Goal: Task Accomplishment & Management: Manage account settings

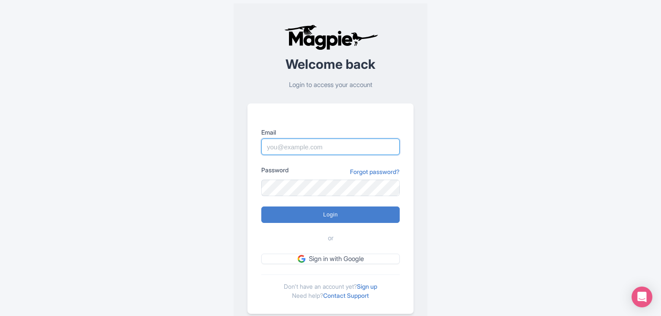
paste input "sooria@jomtravellocal.com"
type input "sooria@jomtravellocal.com"
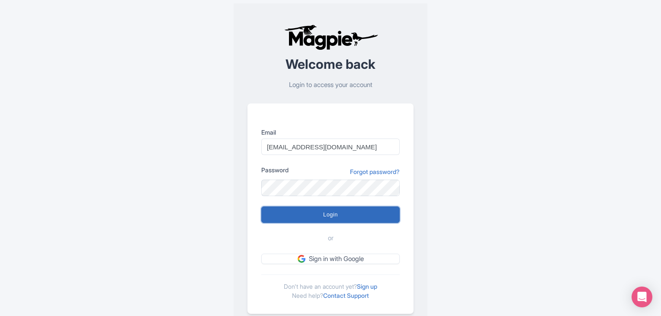
click at [328, 210] on input "Login" at bounding box center [330, 214] width 138 height 16
type input "Logging in..."
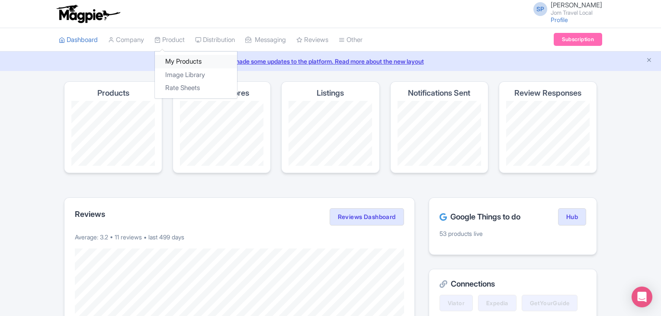
click at [182, 62] on link "My Products" at bounding box center [196, 61] width 82 height 13
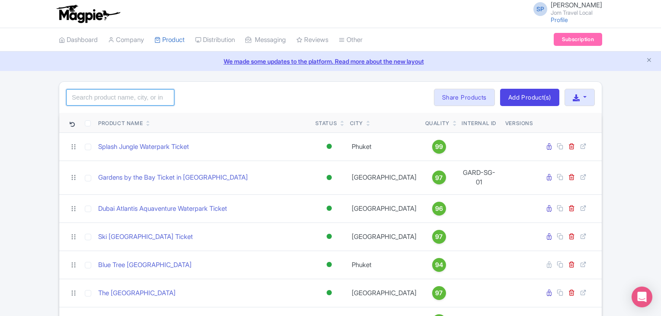
click at [107, 96] on input "search" at bounding box center [120, 97] width 108 height 16
type input "aquav"
click button "Search" at bounding box center [0, 0] width 0 height 0
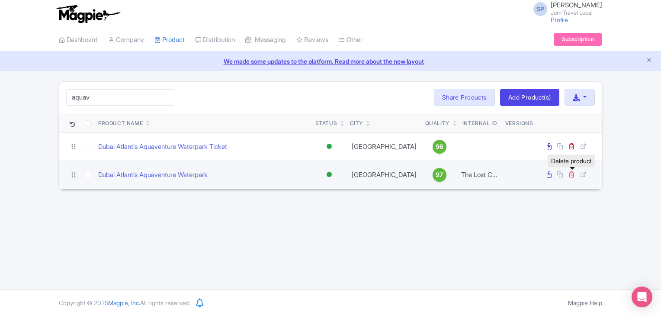
click at [573, 171] on icon at bounding box center [572, 174] width 6 height 6
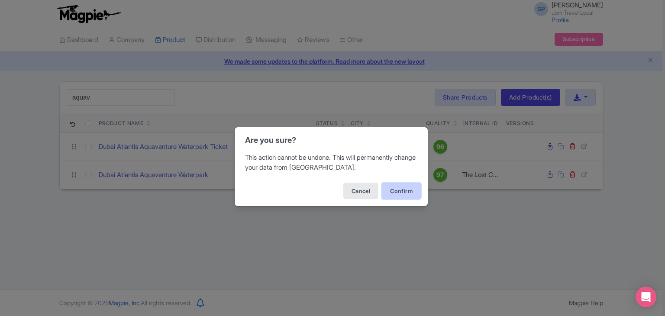
click at [410, 194] on button "Confirm" at bounding box center [401, 191] width 39 height 16
